Goal: Transaction & Acquisition: Purchase product/service

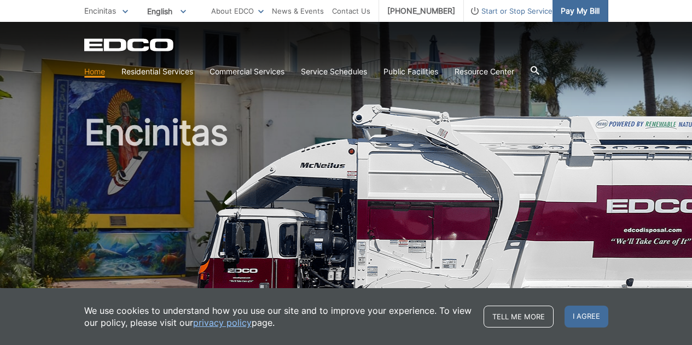
click at [567, 9] on span "Pay My Bill" at bounding box center [580, 11] width 39 height 12
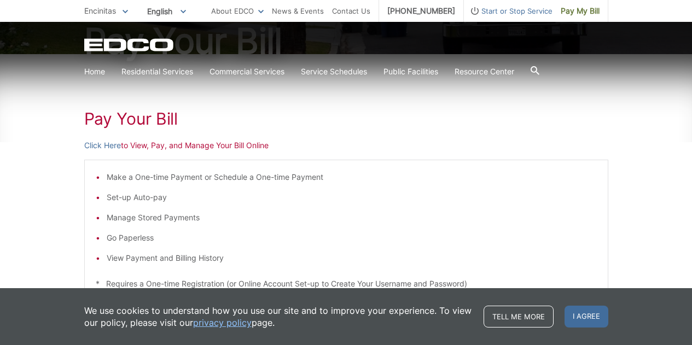
click at [217, 176] on div "Pay Your Bill Click Here to View, Pay, and Manage Your Bill Online Make a One-t…" at bounding box center [346, 274] width 524 height 441
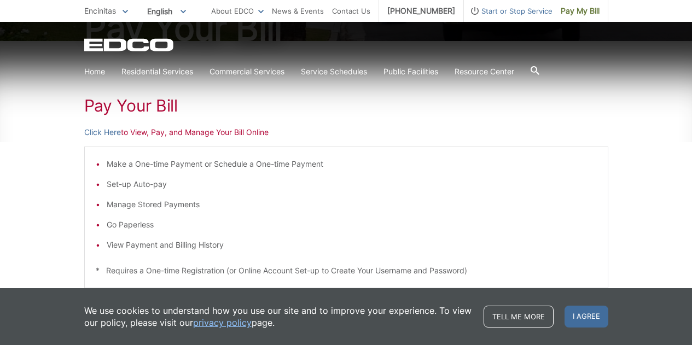
scroll to position [164, 0]
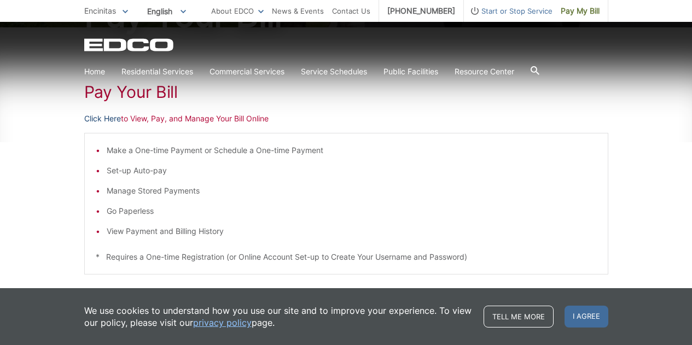
click at [106, 118] on link "Click Here" at bounding box center [102, 119] width 37 height 12
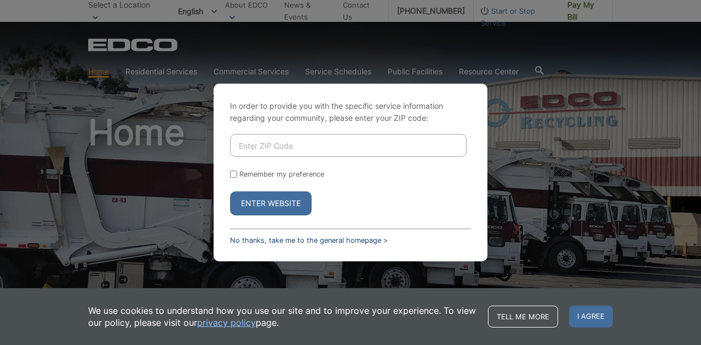
click at [291, 238] on link "No thanks, take me to the general homepage >" at bounding box center [309, 240] width 158 height 8
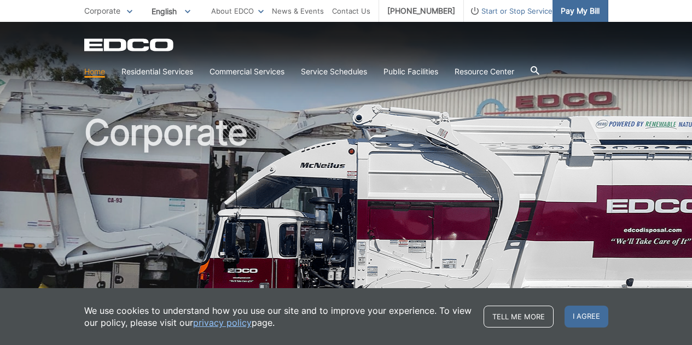
click at [576, 15] on span "Pay My Bill" at bounding box center [580, 11] width 39 height 12
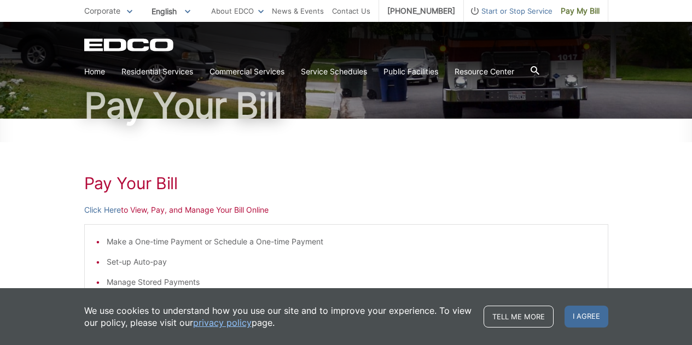
scroll to position [109, 0]
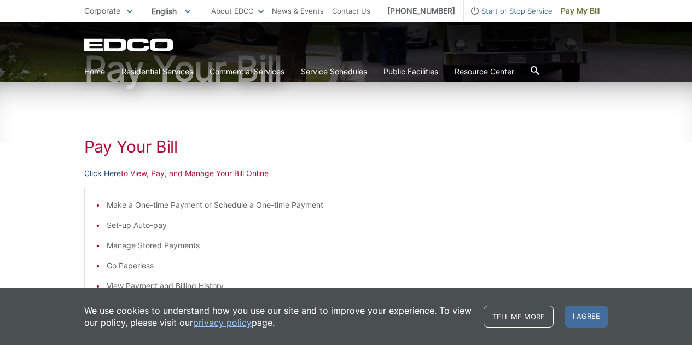
click at [102, 173] on link "Click Here" at bounding box center [102, 173] width 37 height 12
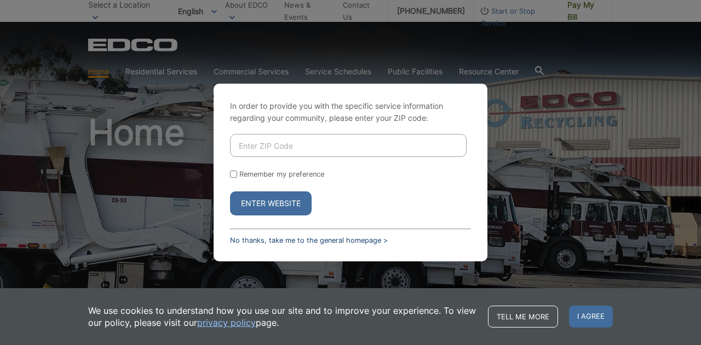
click at [270, 237] on link "No thanks, take me to the general homepage >" at bounding box center [309, 240] width 158 height 8
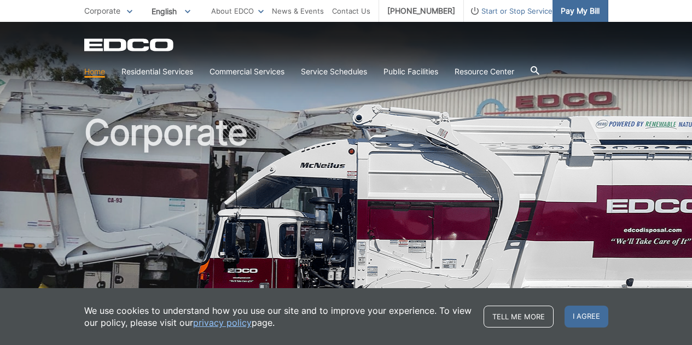
click at [576, 4] on link "Pay My Bill" at bounding box center [581, 11] width 56 height 22
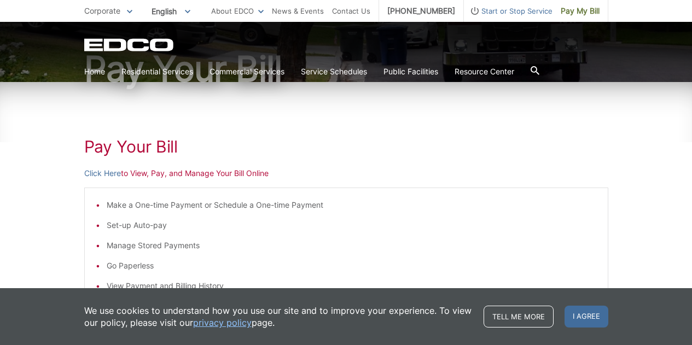
scroll to position [164, 0]
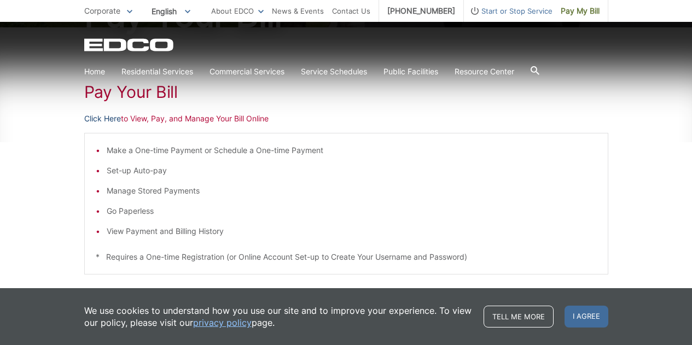
click at [111, 116] on link "Click Here" at bounding box center [102, 119] width 37 height 12
click at [109, 122] on link "Click Here" at bounding box center [102, 119] width 37 height 12
